Goal: Task Accomplishment & Management: Manage account settings

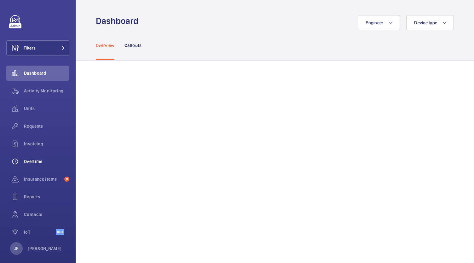
click at [34, 165] on div "Overtime" at bounding box center [37, 161] width 63 height 15
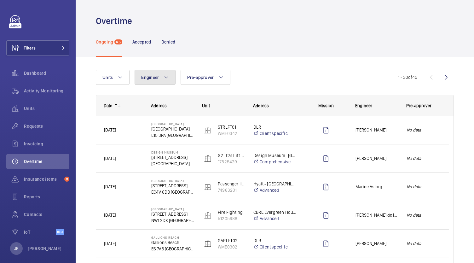
click at [156, 81] on button "Engineer" at bounding box center [155, 77] width 41 height 15
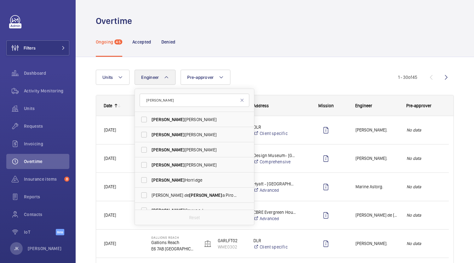
scroll to position [8, 0]
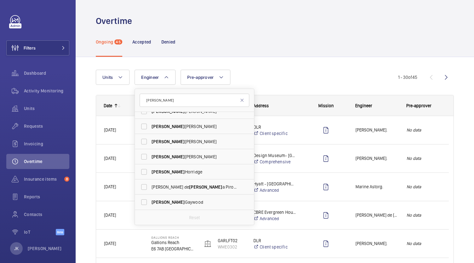
click at [209, 101] on input "paul" at bounding box center [195, 100] width 110 height 13
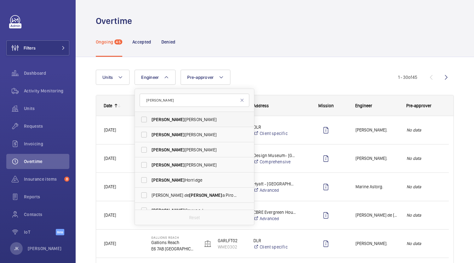
type input "paul"
click at [165, 119] on span "Paul Beshaw" at bounding box center [195, 119] width 87 height 6
click at [150, 119] on input "Paul Beshaw" at bounding box center [144, 119] width 13 height 13
checkbox input "true"
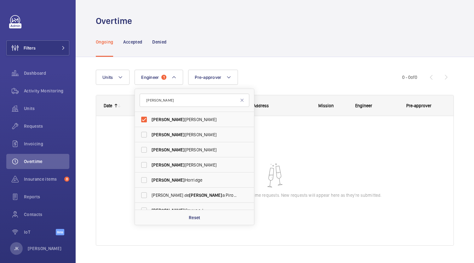
click at [318, 68] on div "Units Engineer 1 paul Paul Beshaw Paul Collyer Paul Donovan Paul Clayton Paul H…" at bounding box center [275, 160] width 358 height 201
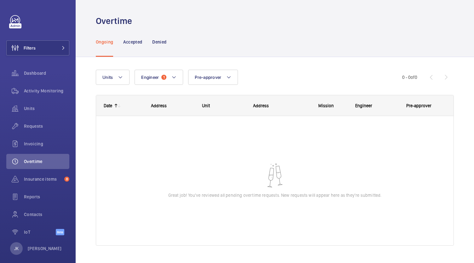
click at [117, 114] on wm-front-sortable-header-cell "Date" at bounding box center [119, 106] width 47 height 20
click at [116, 103] on mat-icon at bounding box center [116, 105] width 5 height 5
click at [116, 107] on mat-icon at bounding box center [116, 105] width 5 height 5
click at [131, 41] on p "Accepted" at bounding box center [132, 42] width 19 height 6
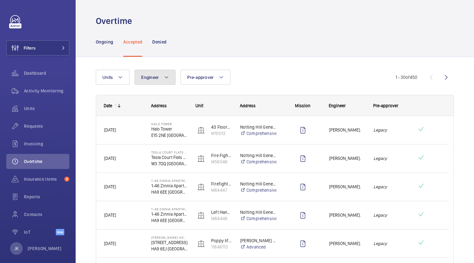
click at [151, 81] on button "Engineer" at bounding box center [155, 77] width 41 height 15
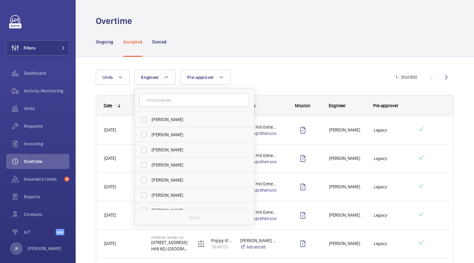
click at [211, 99] on input "text" at bounding box center [195, 100] width 110 height 13
click at [230, 99] on input "text" at bounding box center [195, 100] width 110 height 13
click at [207, 98] on input "text" at bounding box center [195, 100] width 110 height 13
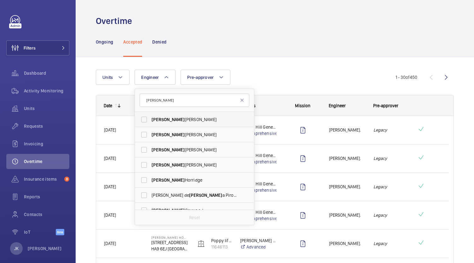
type input "paul"
click at [194, 120] on span "Paul Beshaw" at bounding box center [195, 119] width 87 height 6
click at [150, 120] on input "Paul Beshaw" at bounding box center [144, 119] width 13 height 13
checkbox input "true"
click at [349, 56] on div "Ongoing Accepted Denied" at bounding box center [275, 42] width 358 height 30
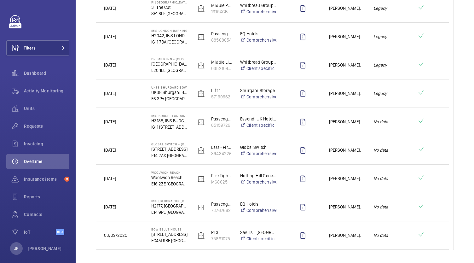
scroll to position [150, 0]
click at [400, 177] on em "No data" at bounding box center [392, 178] width 36 height 7
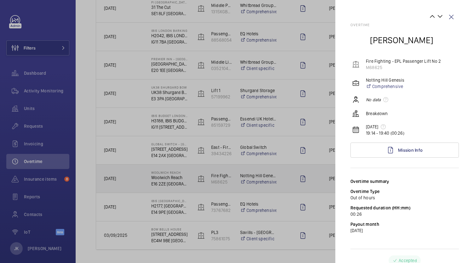
click at [265, 141] on div at bounding box center [237, 131] width 474 height 263
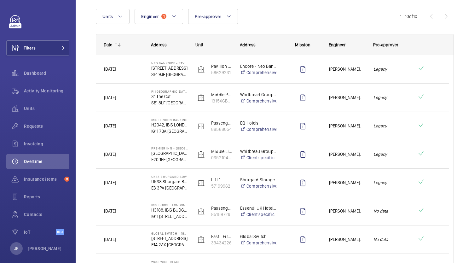
scroll to position [0, 0]
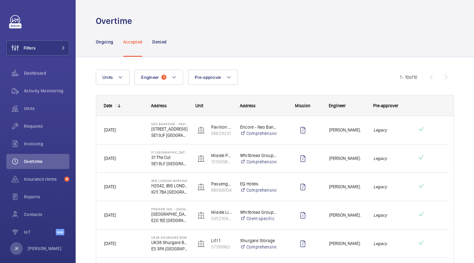
click at [393, 127] on em "Legacy" at bounding box center [392, 129] width 36 height 7
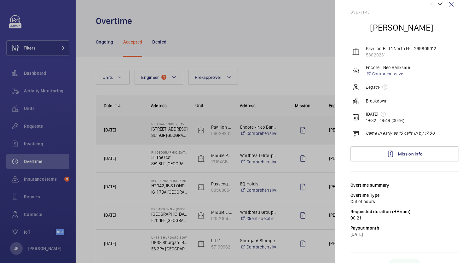
scroll to position [22, 0]
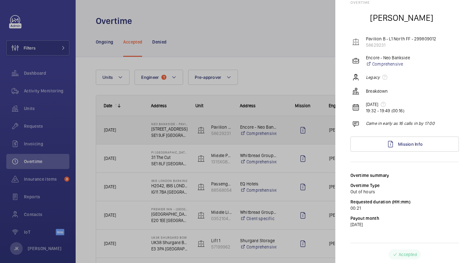
click at [237, 160] on div at bounding box center [237, 131] width 474 height 263
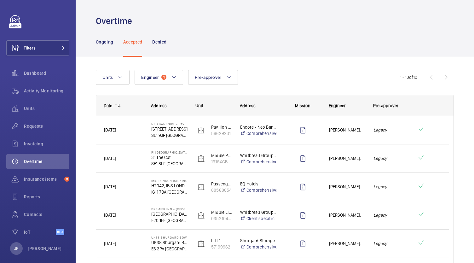
click at [256, 160] on link "Comprehensive" at bounding box center [258, 162] width 36 height 6
click at [163, 77] on span "1" at bounding box center [163, 77] width 5 height 5
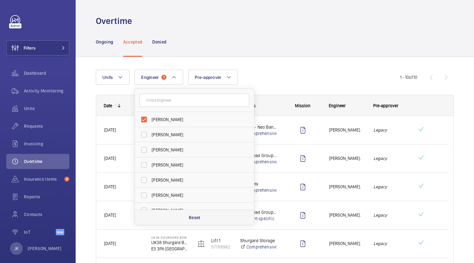
click at [203, 218] on div "Reset" at bounding box center [194, 217] width 119 height 15
checkbox input "false"
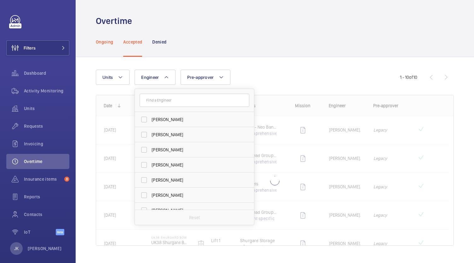
click at [105, 43] on p "Ongoing" at bounding box center [104, 42] width 17 height 6
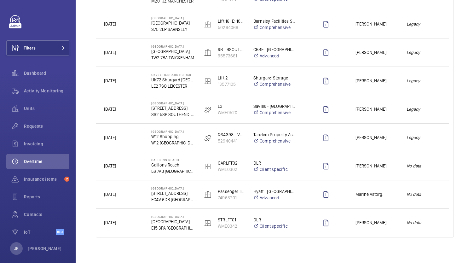
scroll to position [162, 0]
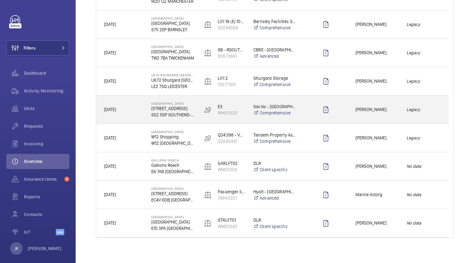
click at [436, 114] on div "Legacy" at bounding box center [424, 110] width 50 height 20
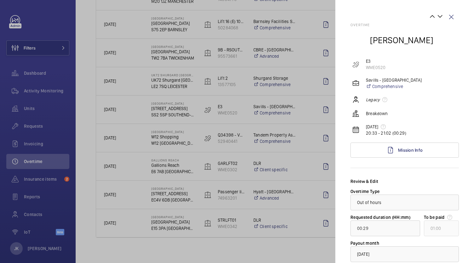
scroll to position [43, 0]
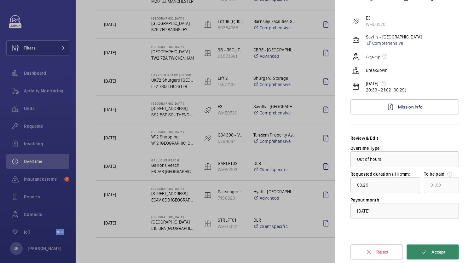
click at [420, 251] on mat-icon at bounding box center [424, 252] width 8 height 8
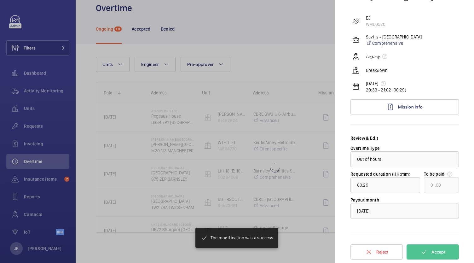
scroll to position [13, 0]
type input "02:22"
type input "03:00"
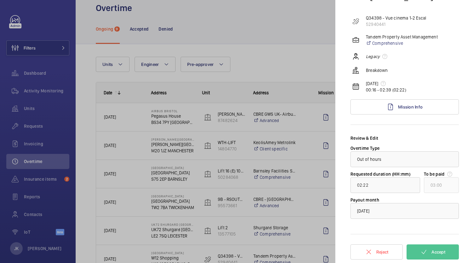
click at [298, 17] on div at bounding box center [237, 131] width 474 height 263
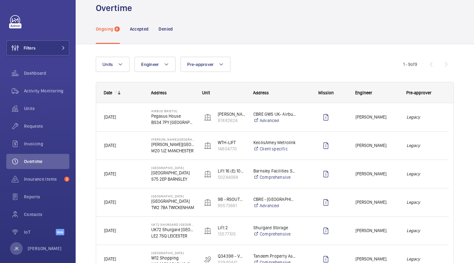
scroll to position [0, 0]
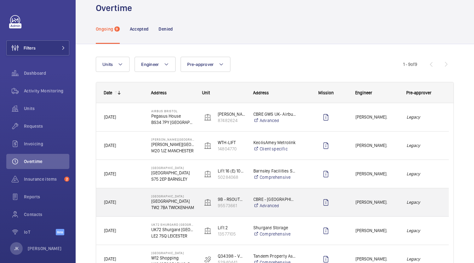
click at [278, 208] on div "CBRE - Twickenham Advanced" at bounding box center [271, 202] width 50 height 25
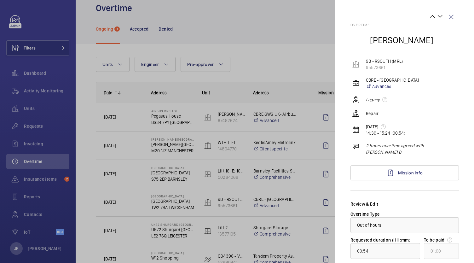
click at [281, 56] on div at bounding box center [237, 131] width 474 height 263
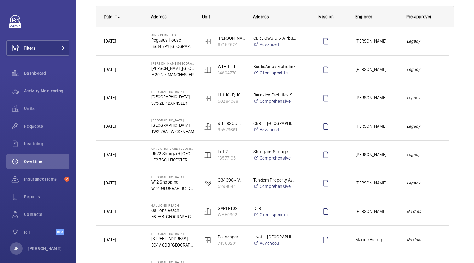
scroll to position [89, 0]
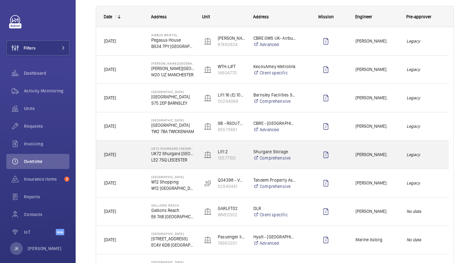
click at [377, 161] on div "[PERSON_NAME]." at bounding box center [373, 155] width 50 height 20
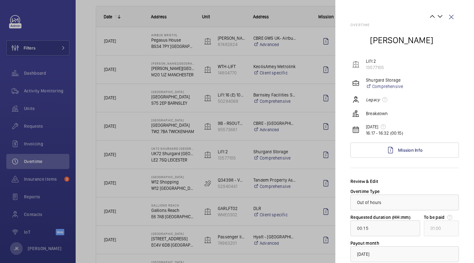
scroll to position [43, 0]
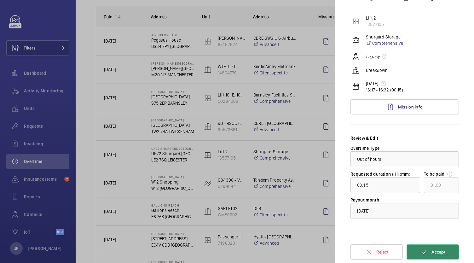
click at [423, 253] on mat-icon at bounding box center [424, 252] width 8 height 8
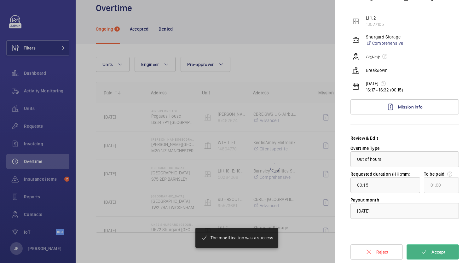
type input "02:22"
type input "03:00"
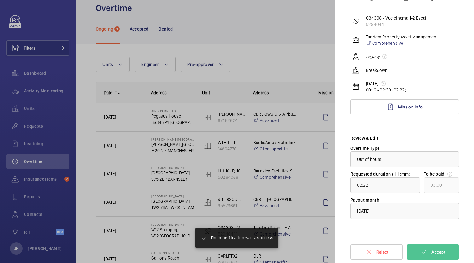
click at [291, 49] on div at bounding box center [237, 131] width 474 height 263
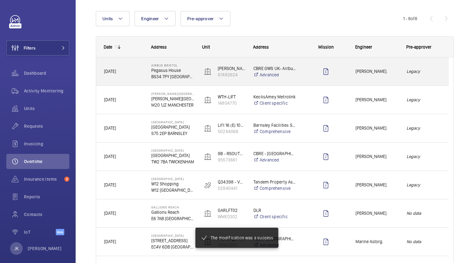
scroll to position [110, 0]
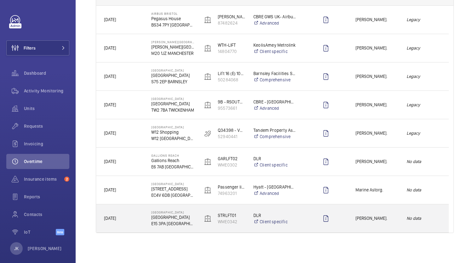
click at [436, 224] on div "No data" at bounding box center [424, 218] width 50 height 20
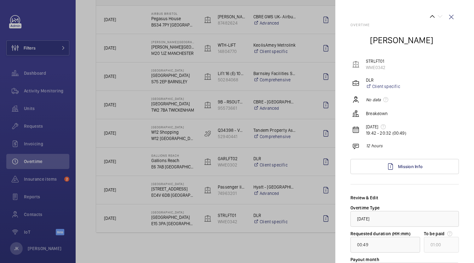
scroll to position [60, 0]
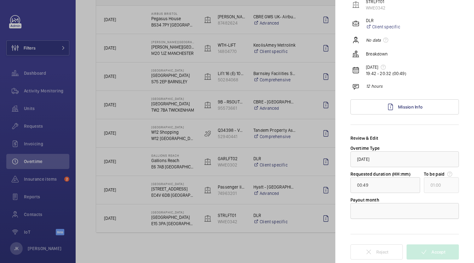
click at [383, 209] on div at bounding box center [405, 210] width 108 height 15
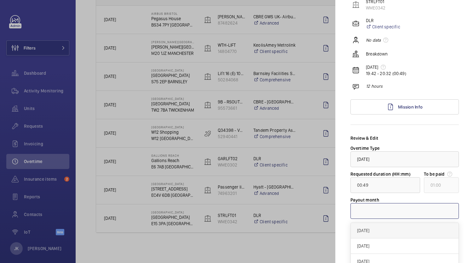
click at [378, 229] on span "[DATE]" at bounding box center [404, 230] width 95 height 6
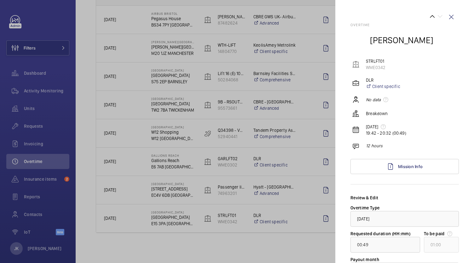
scroll to position [0, 0]
click at [445, 17] on wm-front-icon-button at bounding box center [451, 16] width 15 height 15
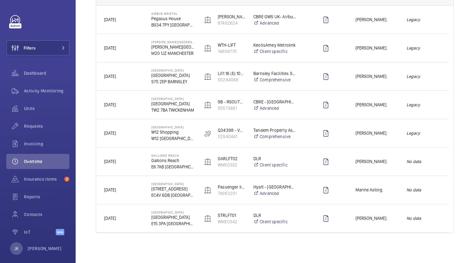
scroll to position [0, 0]
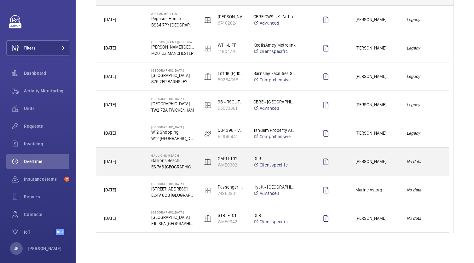
click at [305, 168] on div "Press SPACE to select this row." at bounding box center [326, 162] width 43 height 16
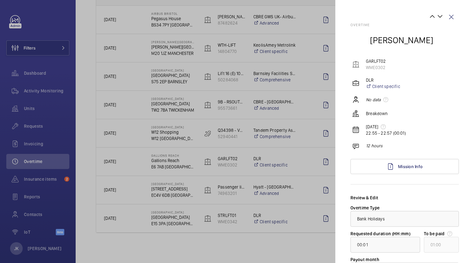
click at [211, 161] on div at bounding box center [237, 131] width 474 height 263
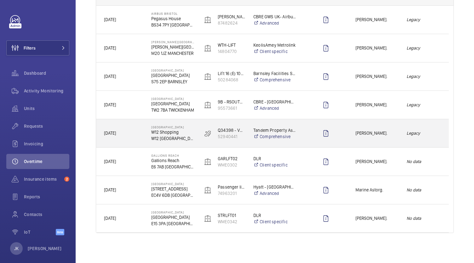
click at [411, 141] on div "Legacy" at bounding box center [424, 133] width 50 height 20
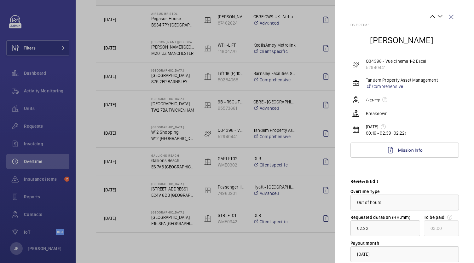
scroll to position [43, 0]
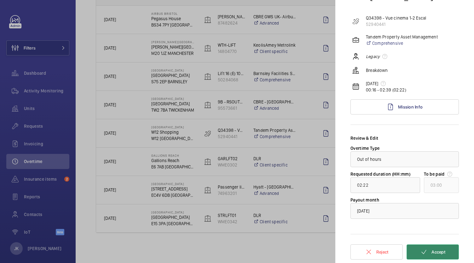
click at [432, 252] on span "Accept" at bounding box center [439, 251] width 14 height 5
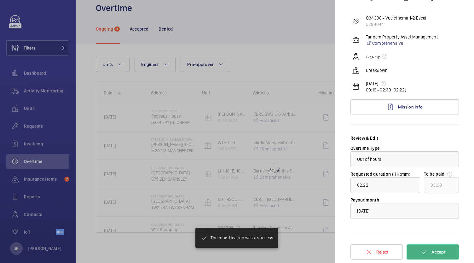
scroll to position [13, 0]
type input "00:01"
type input "01:00"
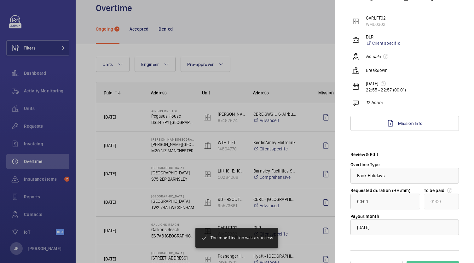
click at [279, 57] on div at bounding box center [237, 131] width 474 height 263
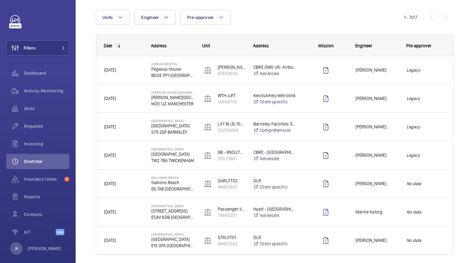
scroll to position [82, 0]
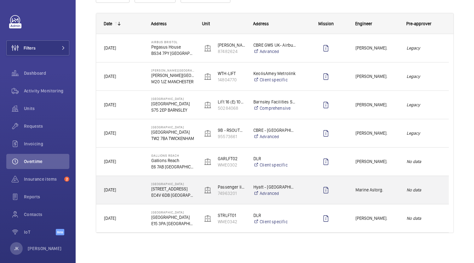
click at [429, 183] on div "No data" at bounding box center [424, 190] width 50 height 20
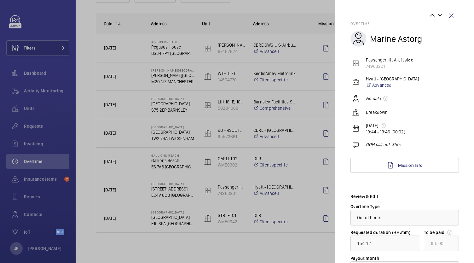
scroll to position [0, 0]
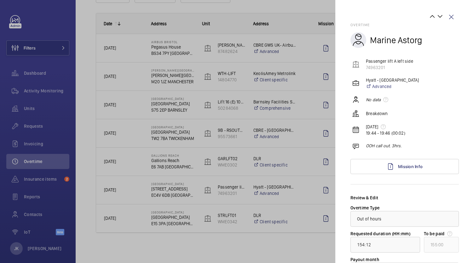
click at [199, 178] on div at bounding box center [237, 131] width 474 height 263
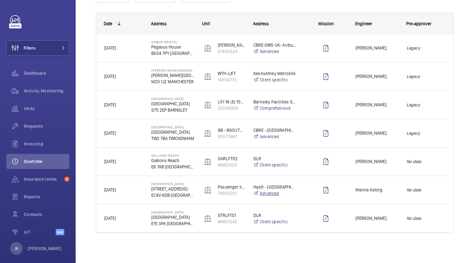
click at [288, 194] on link "Advanced" at bounding box center [275, 193] width 43 height 6
click at [328, 189] on wm-front-icon-button "Press SPACE to select this row." at bounding box center [325, 190] width 15 height 15
click at [364, 107] on span "[PERSON_NAME]." at bounding box center [377, 104] width 43 height 7
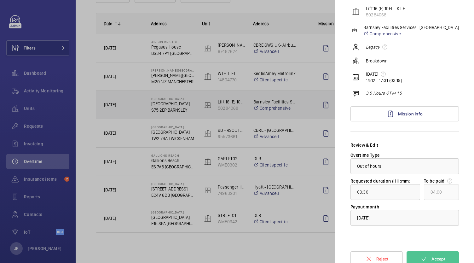
scroll to position [60, 0]
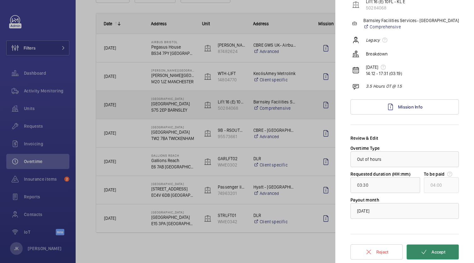
click at [434, 253] on span "Accept" at bounding box center [439, 251] width 14 height 5
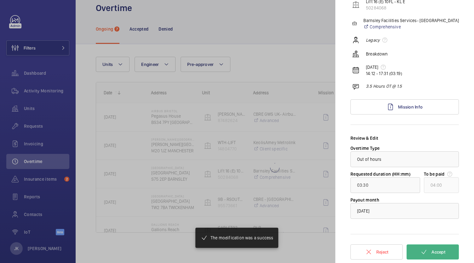
type input "00:54"
type input "01:00"
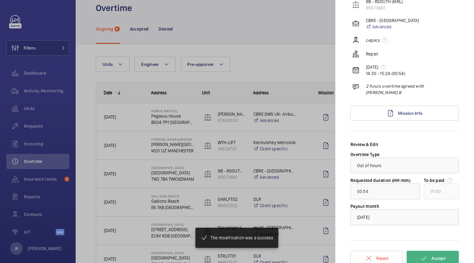
scroll to position [54, 0]
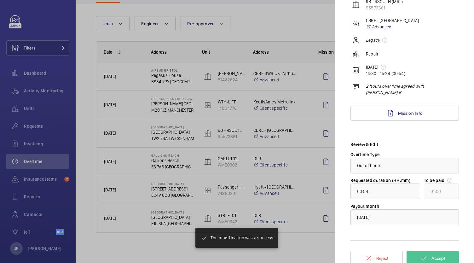
click at [184, 132] on div at bounding box center [237, 131] width 474 height 263
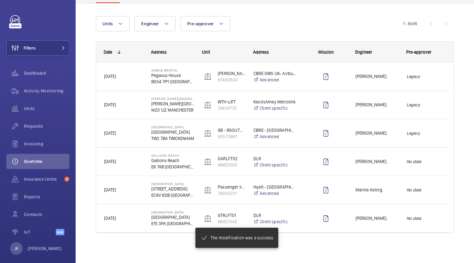
scroll to position [0, 0]
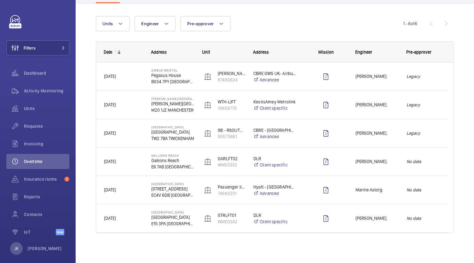
click at [363, 140] on div "[PERSON_NAME]." at bounding box center [373, 133] width 50 height 20
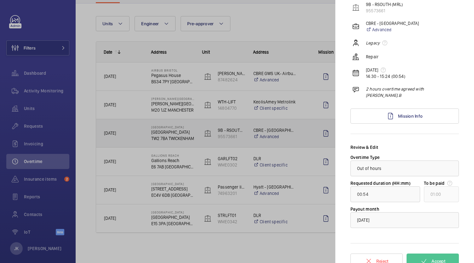
scroll to position [60, 0]
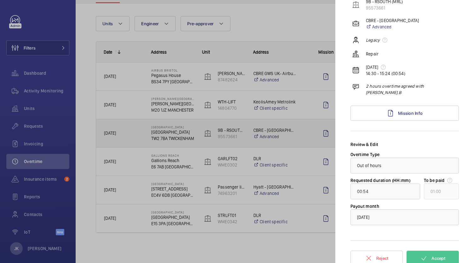
click at [447, 178] on mat-icon at bounding box center [449, 180] width 5 height 5
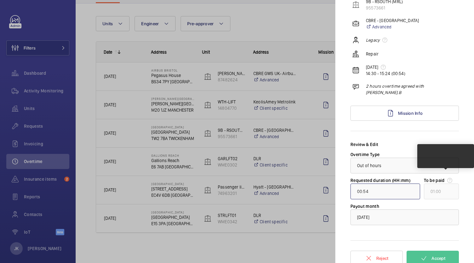
click at [381, 192] on input "00:54" at bounding box center [386, 192] width 70 height 16
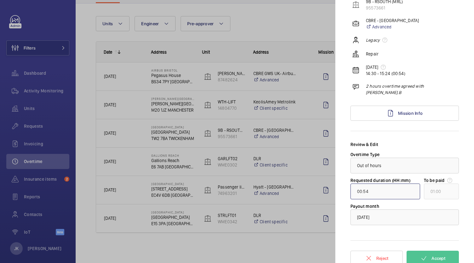
type input "01:54"
type input "02:00"
click at [362, 241] on form "Review & Edit Overtime Type × Out of hours × Requested duration (HH:mm) 01:54 U…" at bounding box center [405, 209] width 108 height 136
click at [430, 258] on button "Accept" at bounding box center [433, 265] width 52 height 15
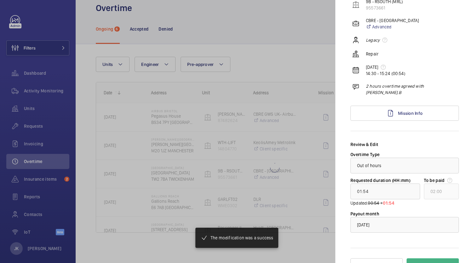
type input "00:01"
type input "01:00"
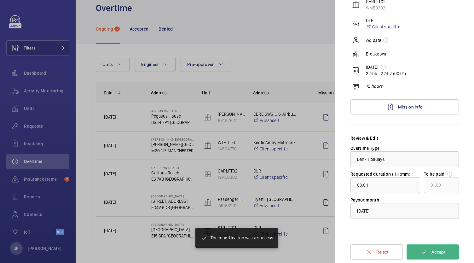
scroll to position [25, 0]
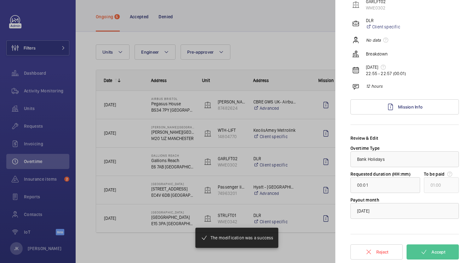
click at [282, 46] on div at bounding box center [237, 131] width 474 height 263
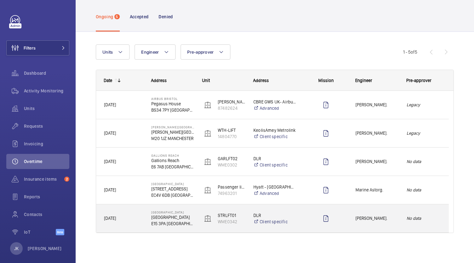
click at [384, 226] on div "[PERSON_NAME]." at bounding box center [373, 218] width 50 height 20
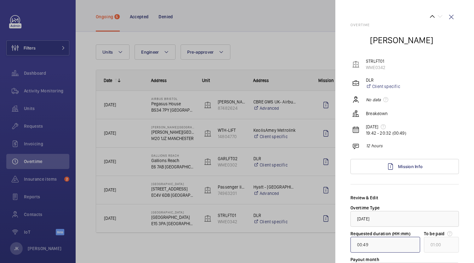
click at [391, 247] on input "00:49" at bounding box center [386, 245] width 70 height 16
type input "01:49"
type input "02:00"
type input "11:49"
type input "12:00"
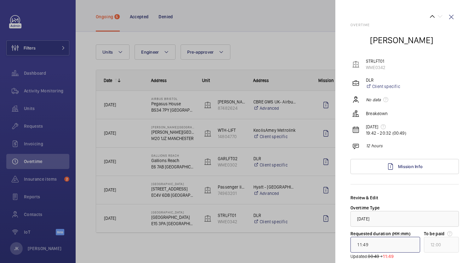
click at [360, 244] on input "11:49" at bounding box center [386, 245] width 70 height 16
type input "00:49"
type input "01:00"
type input "01:49"
type input "02:00"
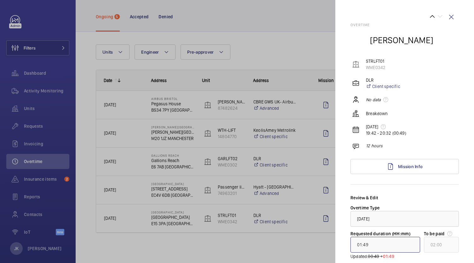
type input "11:49"
type input "12:00"
click at [446, 190] on div "Overtime [PERSON_NAME] STRLFT01 WME0342 DLR Client specific No data Breakdown […" at bounding box center [405, 177] width 108 height 308
click at [221, 234] on div at bounding box center [237, 131] width 474 height 263
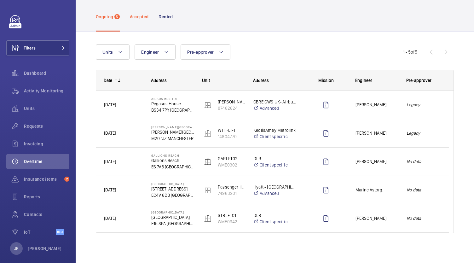
click at [140, 21] on div "Accepted" at bounding box center [139, 17] width 19 height 30
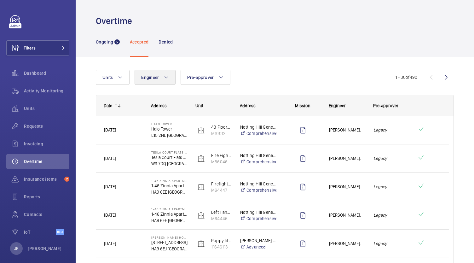
click at [162, 74] on button "Engineer" at bounding box center [155, 77] width 41 height 15
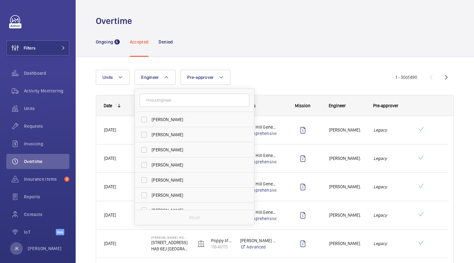
click at [196, 102] on input "text" at bounding box center [195, 100] width 110 height 13
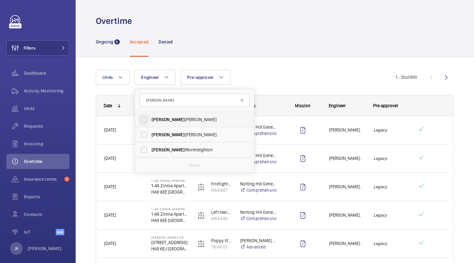
type input "[PERSON_NAME]"
click at [145, 119] on input "[PERSON_NAME]" at bounding box center [144, 119] width 13 height 13
checkbox input "true"
click at [348, 75] on div "Units Engineer 1 [PERSON_NAME] [PERSON_NAME] [PERSON_NAME] Wormleighton Reset P…" at bounding box center [247, 77] width 303 height 15
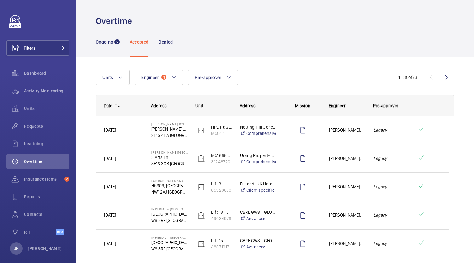
click at [252, 105] on span "Address" at bounding box center [248, 105] width 16 height 5
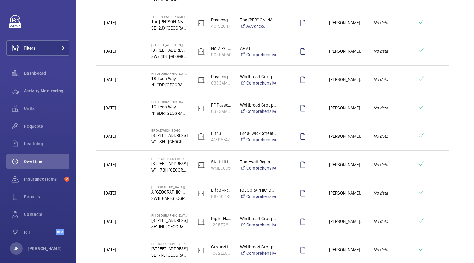
scroll to position [735, 0]
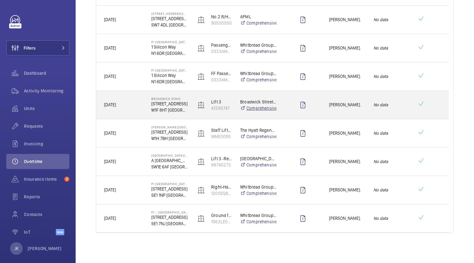
click at [252, 105] on link "Comprehensive" at bounding box center [258, 108] width 36 height 6
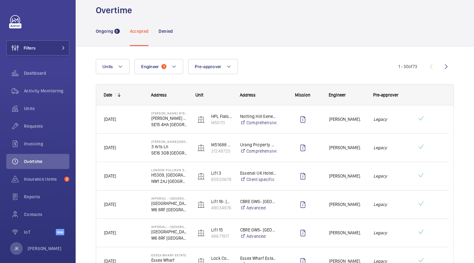
scroll to position [10, 0]
click at [102, 33] on p "Ongoing" at bounding box center [104, 31] width 17 height 6
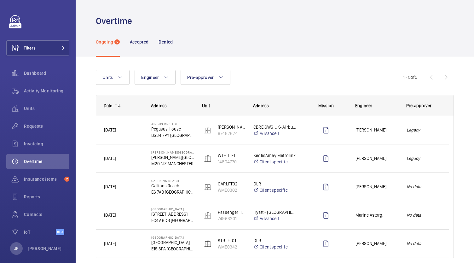
scroll to position [25, 0]
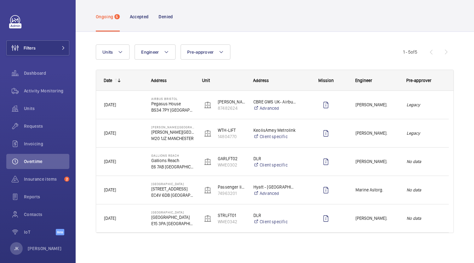
click at [116, 161] on span "[DATE]" at bounding box center [110, 161] width 12 height 5
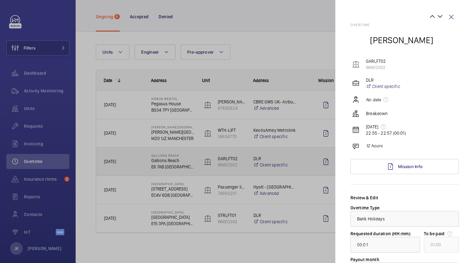
click at [373, 146] on p "12 hours" at bounding box center [374, 146] width 17 height 6
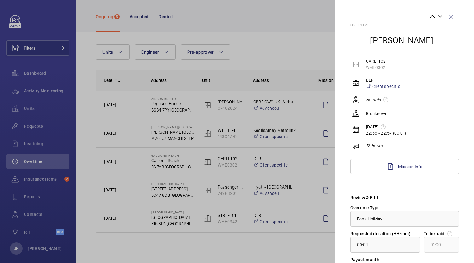
click at [143, 173] on div at bounding box center [237, 131] width 474 height 263
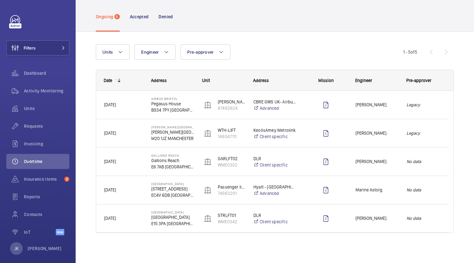
click at [154, 221] on p "E15 3PA [GEOGRAPHIC_DATA]" at bounding box center [172, 223] width 43 height 6
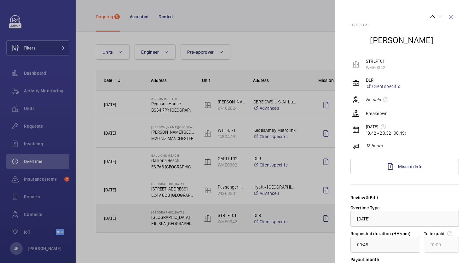
click at [120, 251] on div at bounding box center [237, 131] width 474 height 263
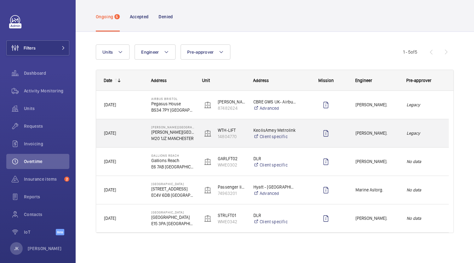
click at [421, 219] on em "No data" at bounding box center [424, 218] width 34 height 7
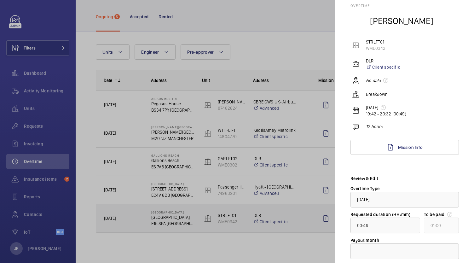
scroll to position [21, 0]
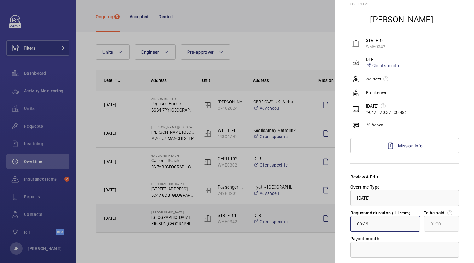
click at [385, 224] on input "00:49" at bounding box center [386, 224] width 70 height 16
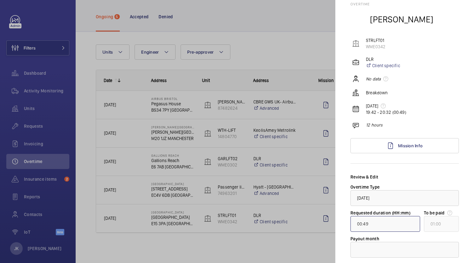
type input "01:49"
type input "02:00"
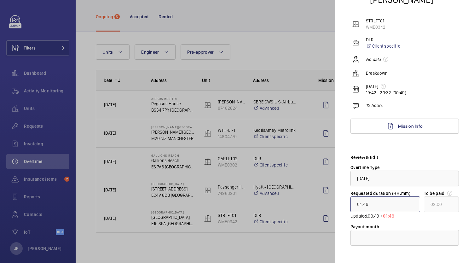
scroll to position [39, 0]
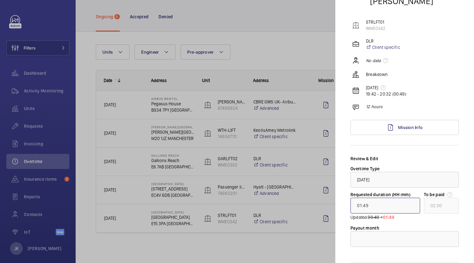
type input "00:49"
type input "01:00"
type input "01:49"
type input "02:00"
type input "11:49"
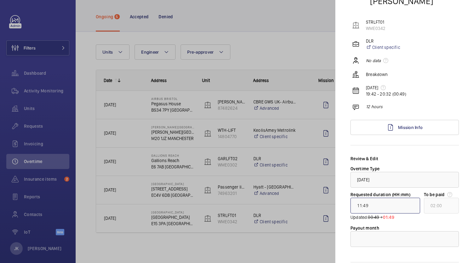
type input "12:00"
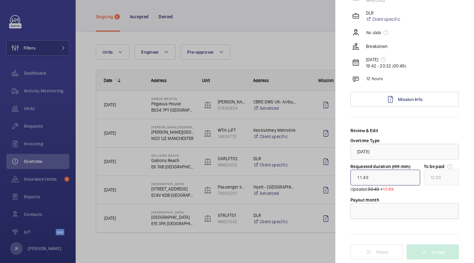
click at [419, 218] on div at bounding box center [405, 210] width 108 height 15
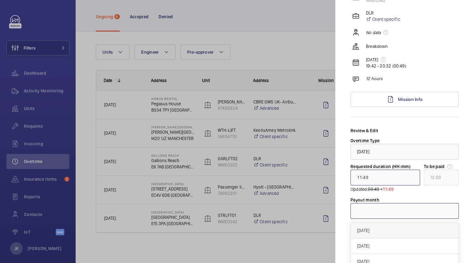
click at [407, 230] on span "[DATE]" at bounding box center [404, 230] width 95 height 6
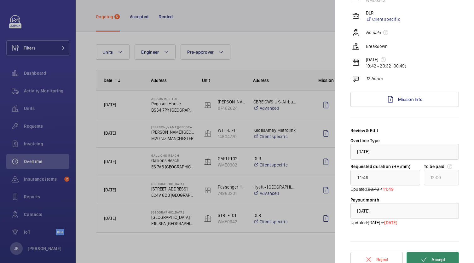
click at [438, 255] on button "Accept" at bounding box center [433, 259] width 52 height 15
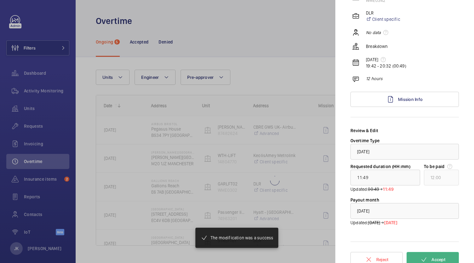
scroll to position [0, 0]
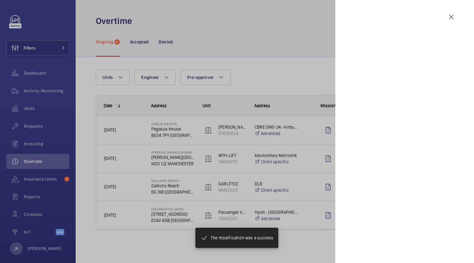
click at [141, 250] on div at bounding box center [237, 131] width 474 height 263
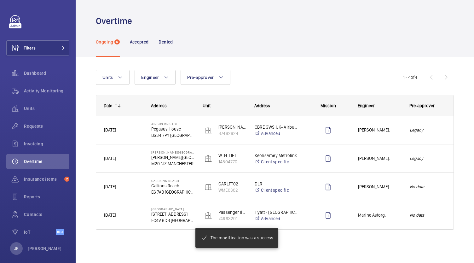
click at [141, 250] on div at bounding box center [237, 131] width 474 height 263
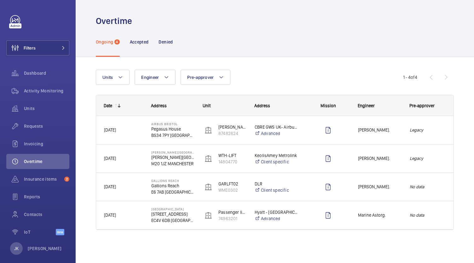
click at [386, 190] on span "[PERSON_NAME]." at bounding box center [380, 186] width 44 height 7
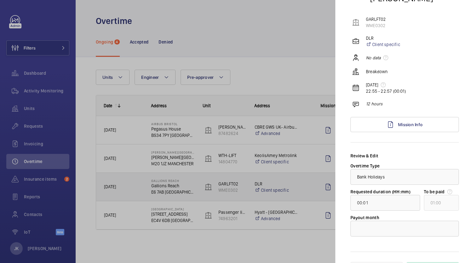
scroll to position [43, 0]
click at [383, 202] on input "00:01" at bounding box center [386, 202] width 70 height 16
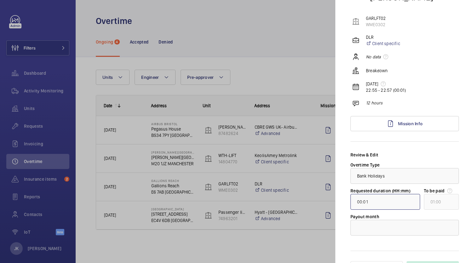
type input "01:01"
type input "02:00"
type input "11:01"
type input "12:00"
click at [453, 139] on div "Overtime [PERSON_NAME] GARLFT02 WME0302 DLR Client specific No data Breakdown […" at bounding box center [405, 134] width 108 height 308
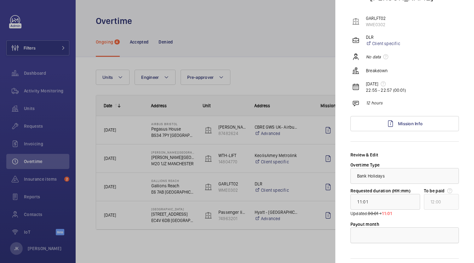
click at [412, 237] on div at bounding box center [405, 235] width 108 height 15
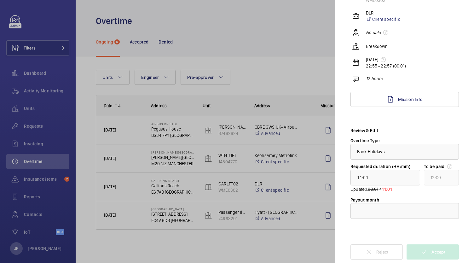
click at [467, 165] on mat-sidenav "Overtime [PERSON_NAME] GARLFT02 WME0302 DLR Client specific No data Breakdown […" at bounding box center [405, 131] width 139 height 263
click at [424, 213] on div at bounding box center [405, 210] width 108 height 15
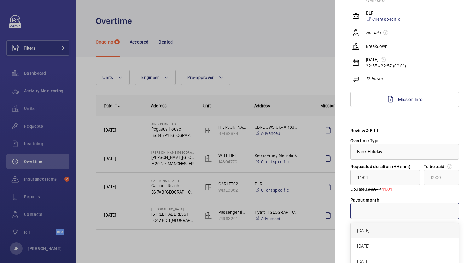
click at [410, 230] on span "[DATE]" at bounding box center [404, 230] width 95 height 6
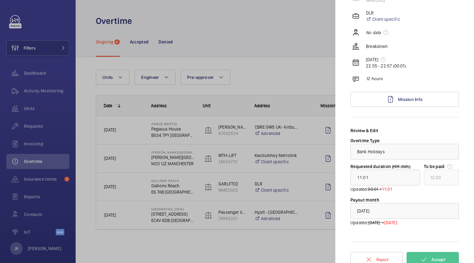
scroll to position [75, 0]
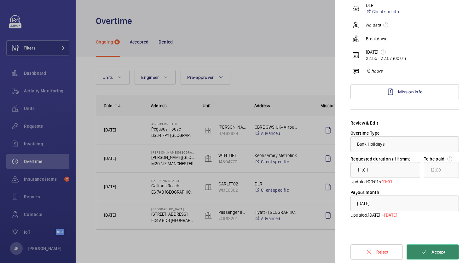
click at [445, 250] on button "Accept" at bounding box center [433, 251] width 52 height 15
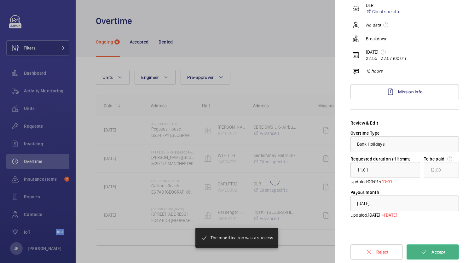
type input "154:12"
type input "155:00"
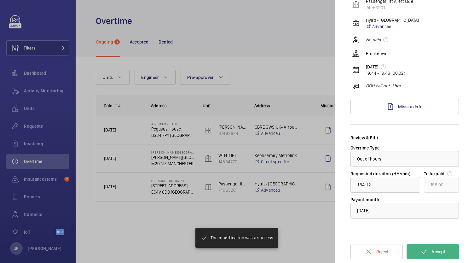
scroll to position [60, 0]
click at [295, 240] on div at bounding box center [237, 131] width 474 height 263
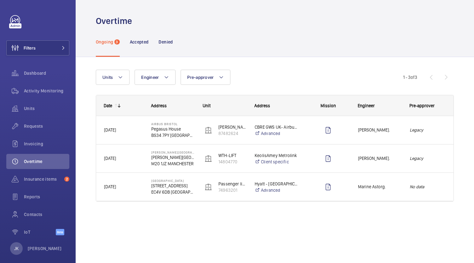
click at [373, 68] on div "Units Engineer Pre-approver More filters Reset all filters 1 - 3 of 3 Date Addr…" at bounding box center [275, 138] width 358 height 157
click at [277, 216] on div "Date Address Unit to" at bounding box center [275, 156] width 358 height 122
click at [398, 64] on div "Units Engineer Pre-approver More filters Reset all filters 1 - 3 of 3 Date Addr…" at bounding box center [275, 138] width 358 height 157
